Goal: Register for event/course

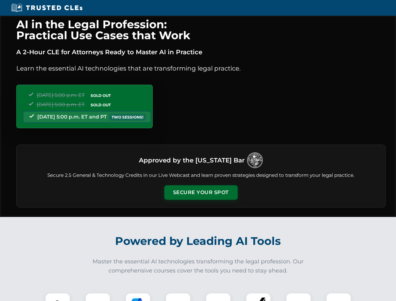
click at [201, 192] on button "Secure Your Spot" at bounding box center [200, 192] width 73 height 14
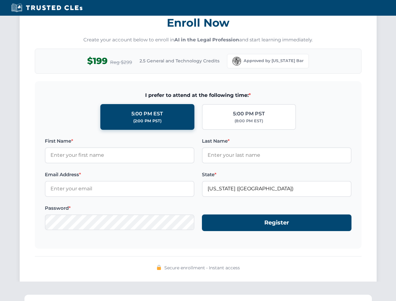
scroll to position [615, 0]
